Goal: Entertainment & Leisure: Consume media (video, audio)

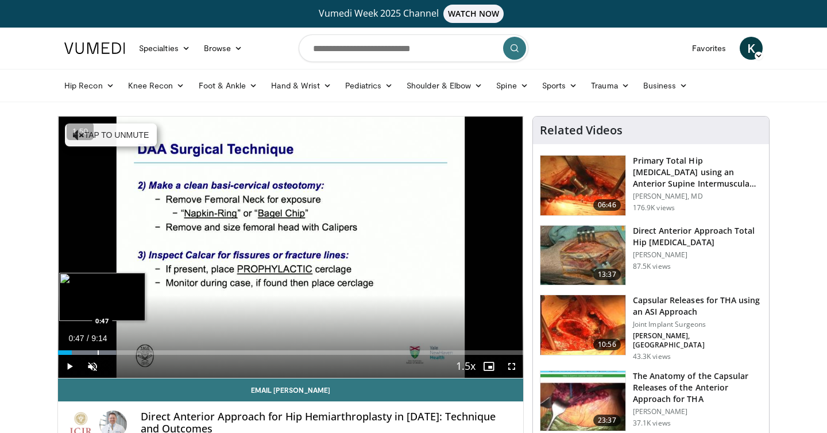
click at [98, 351] on div "Progress Bar" at bounding box center [98, 352] width 1 height 5
click at [91, 371] on span "Video Player" at bounding box center [92, 366] width 23 height 23
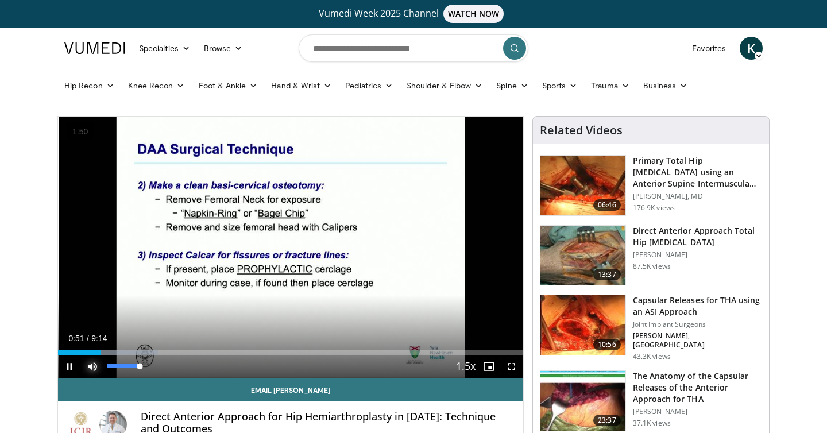
click at [91, 361] on span "Video Player" at bounding box center [92, 366] width 23 height 23
